Goal: Task Accomplishment & Management: Manage account settings

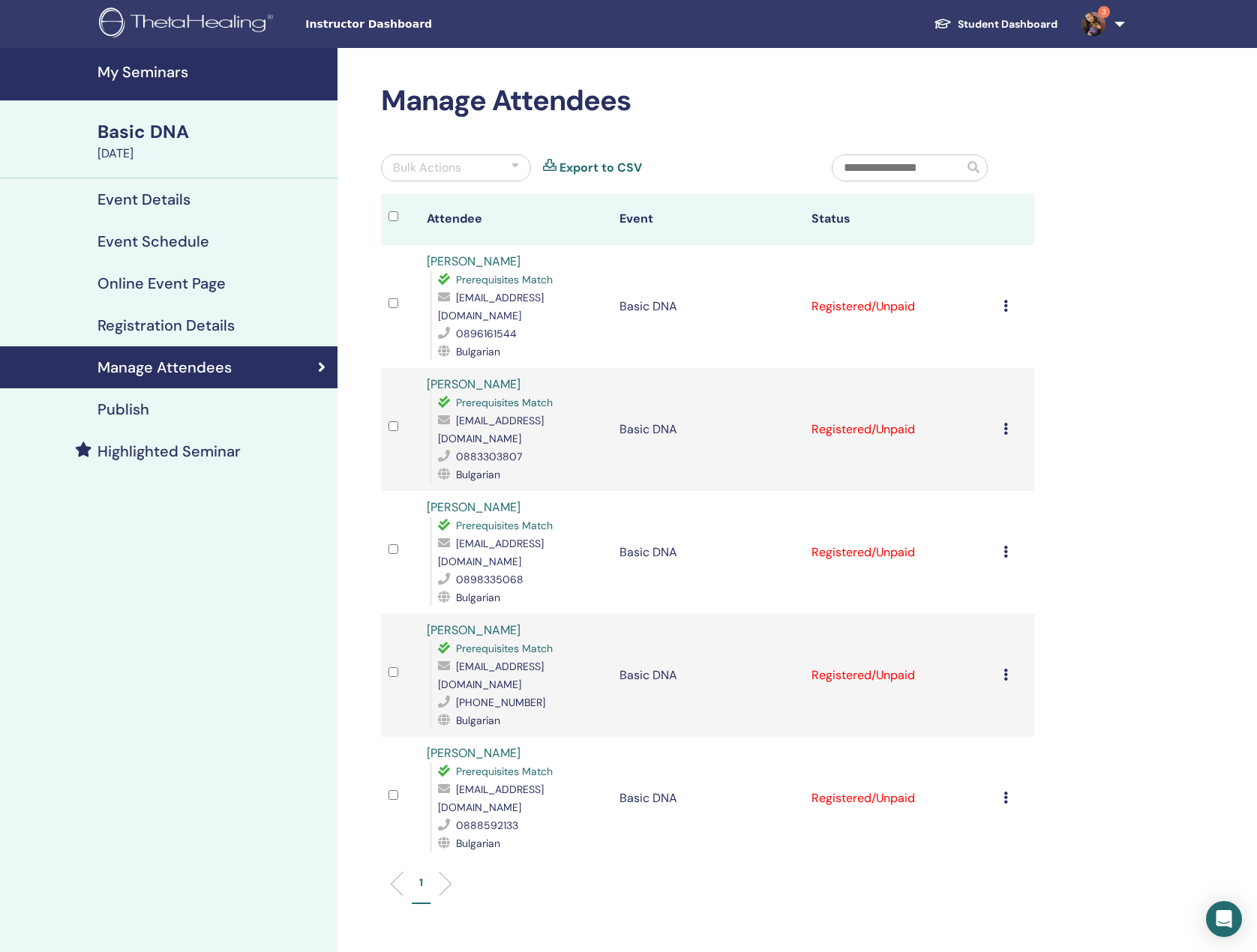
drag, startPoint x: 342, startPoint y: 162, endPoint x: 342, endPoint y: 229, distance: 67.0
click at [342, 162] on div "Manage Attendees Bulk Actions Export to CSV Attendee Event Status Миглена Карав…" at bounding box center [756, 588] width 837 height 1081
